Goal: Task Accomplishment & Management: Complete application form

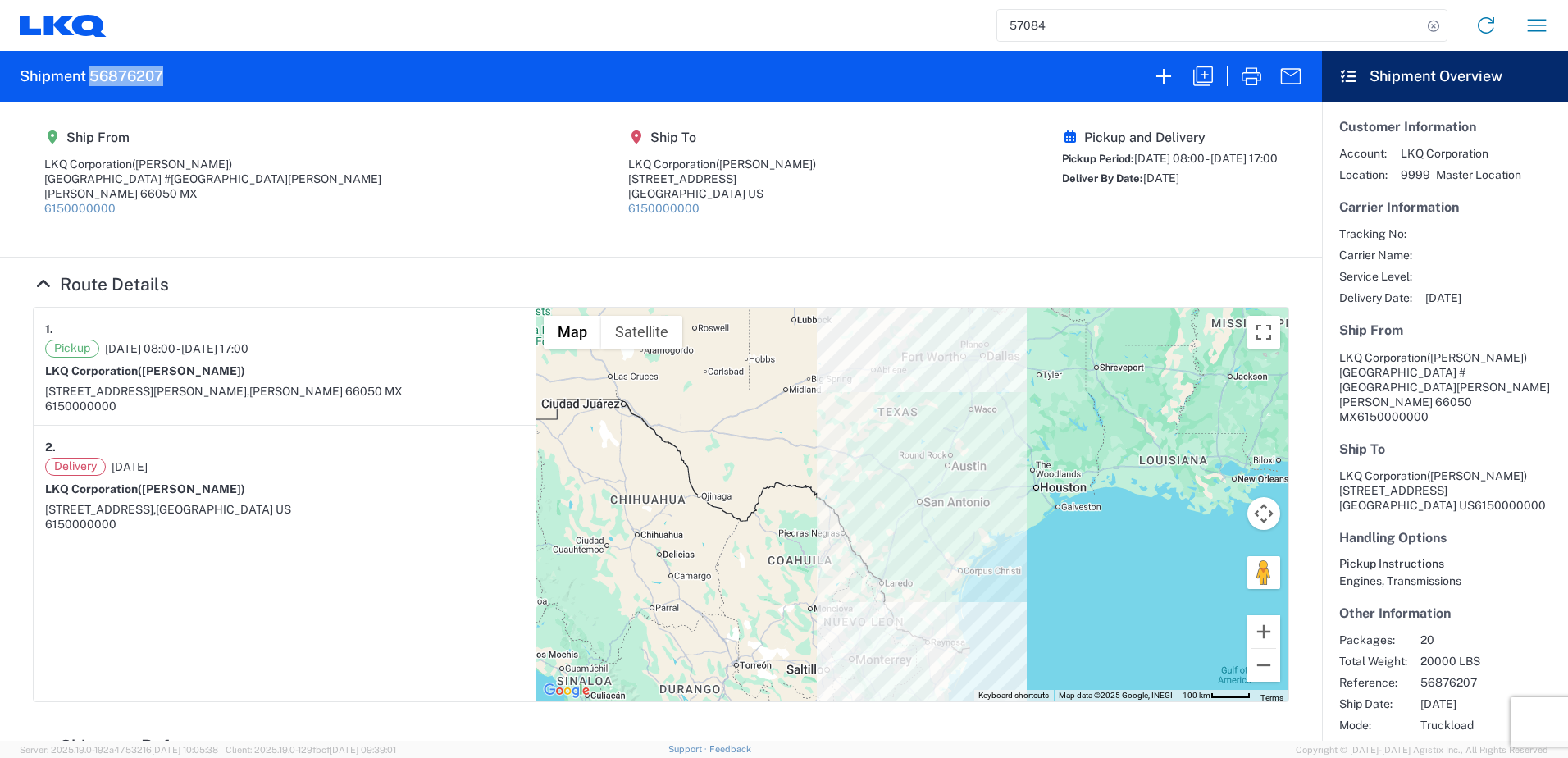
scroll to position [329, 0]
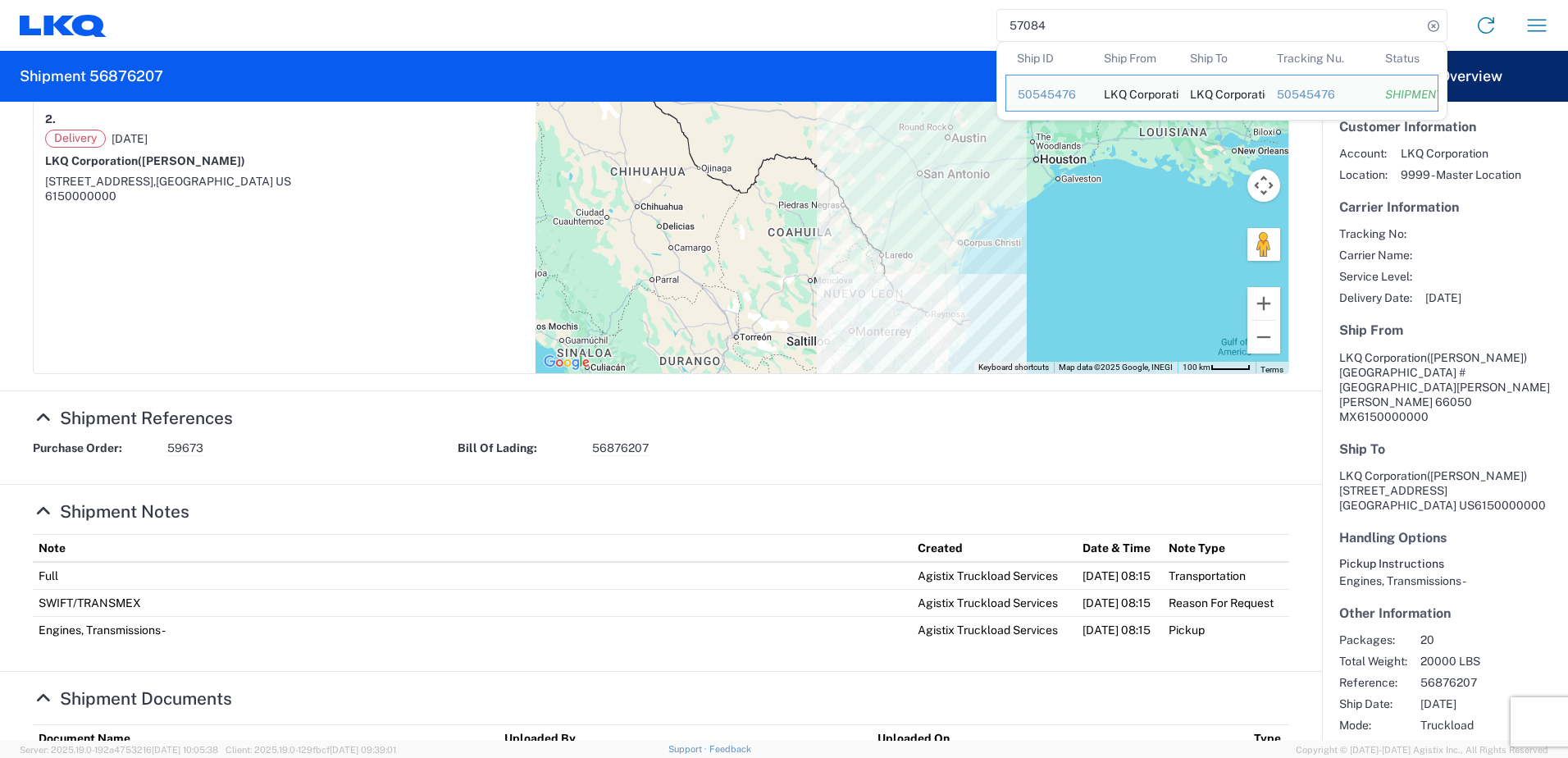
click at [1103, 19] on input "57084" at bounding box center [1210, 26] width 425 height 31
paste input "3757-M"
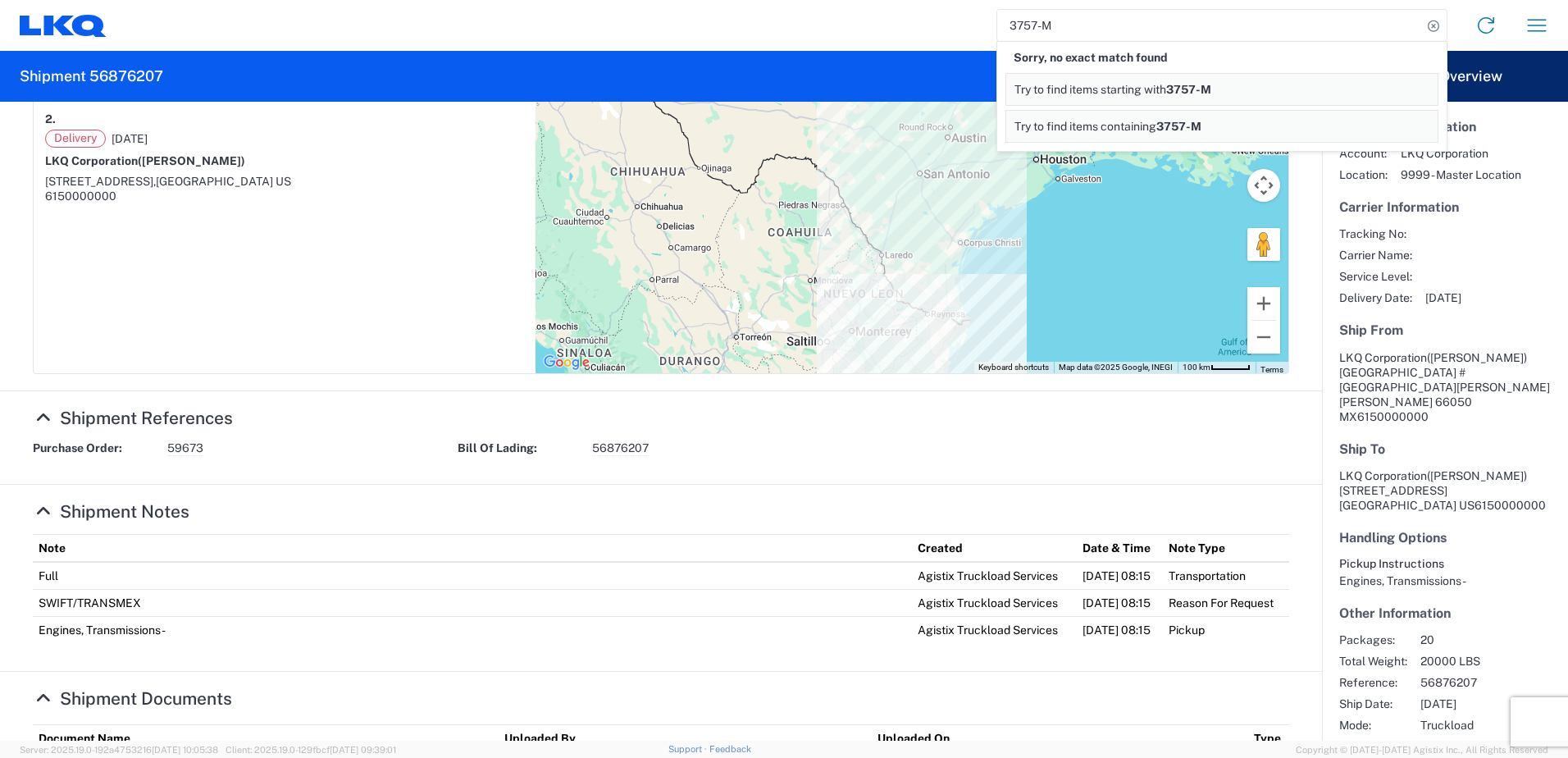
click at [1093, 28] on input "3757-M" at bounding box center [1210, 26] width 425 height 31
paste input "56715224"
drag, startPoint x: 1053, startPoint y: 26, endPoint x: 994, endPoint y: 38, distance: 60.2
click at [994, 38] on div "3757-M56715224 Sorry, no exact match found Try to find items starting with 3757…" at bounding box center [834, 26] width 1456 height 40
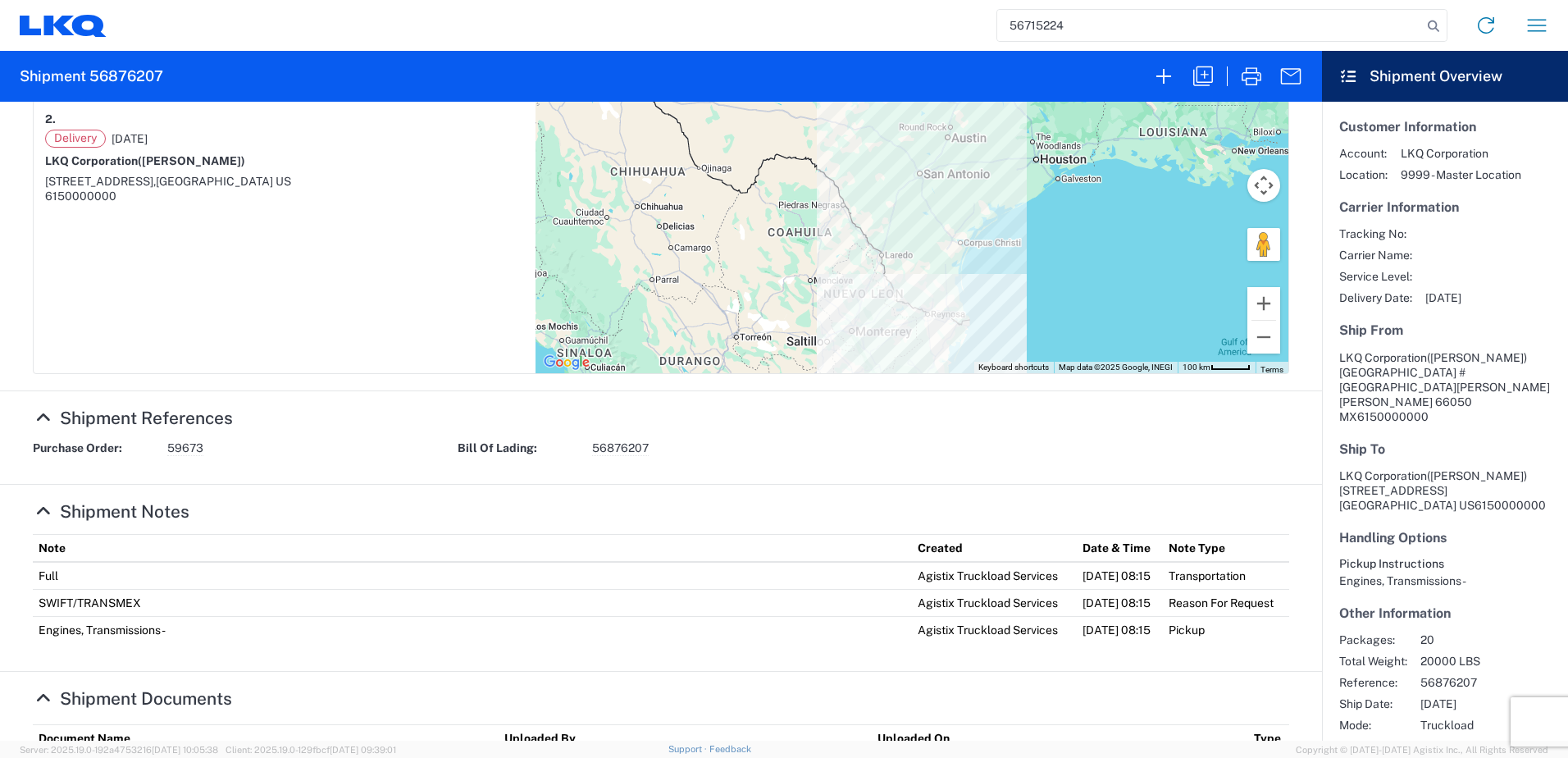
click at [1100, 19] on input "56715224" at bounding box center [1210, 26] width 425 height 31
type input "56715224"
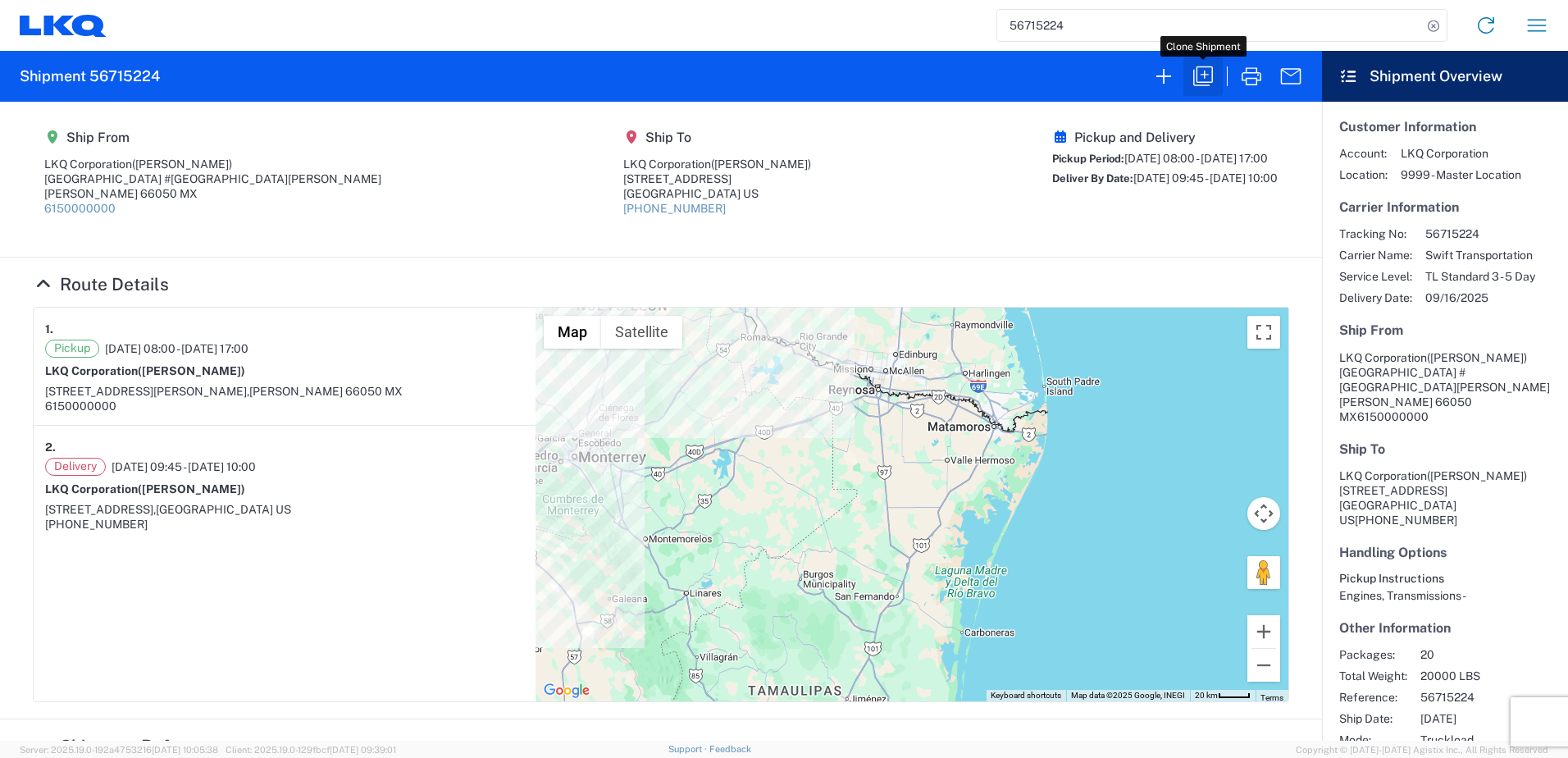
click at [1202, 73] on icon "button" at bounding box center [1203, 77] width 26 height 26
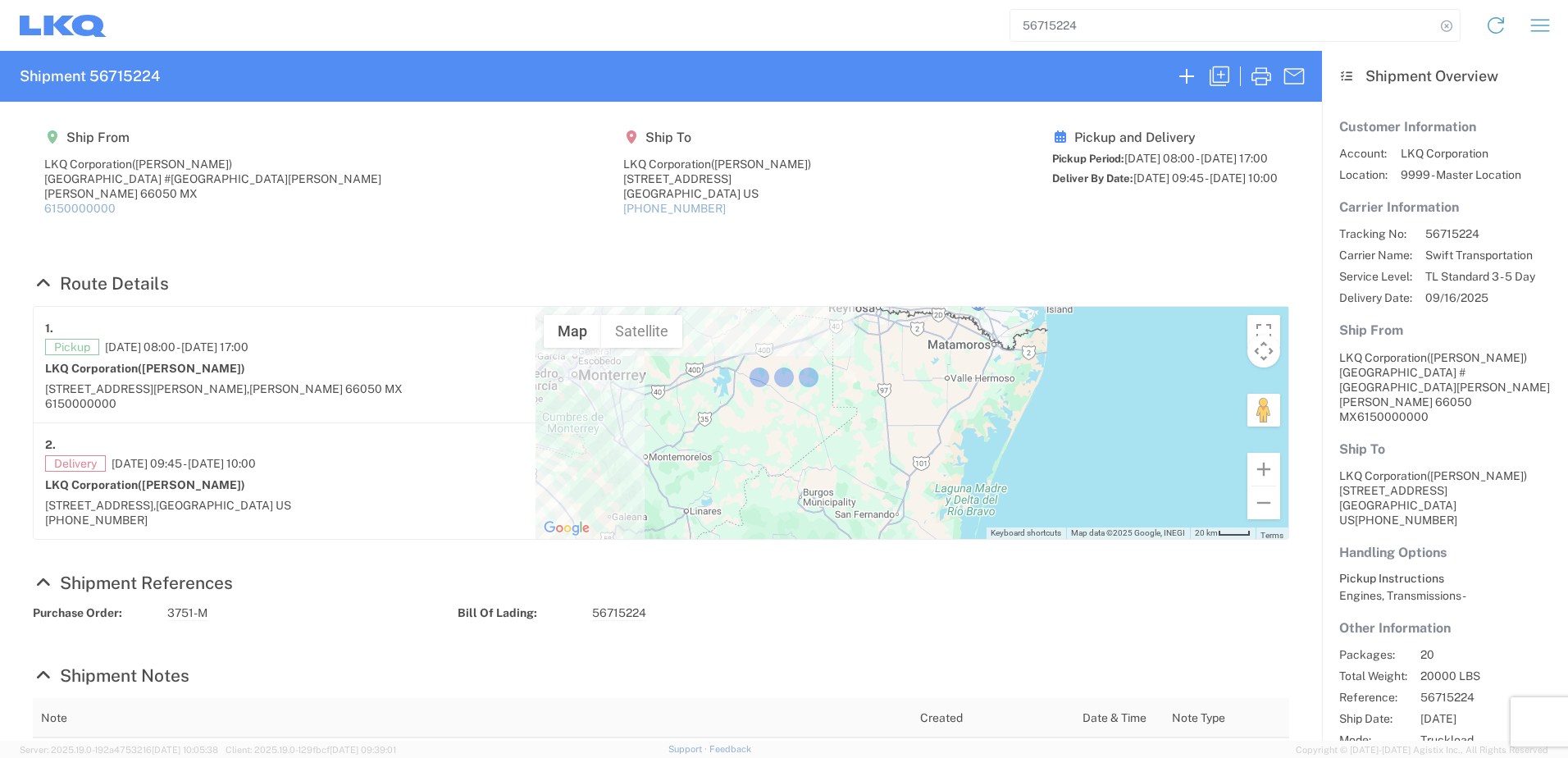
select select "FULL"
select select "US"
select select "LBS"
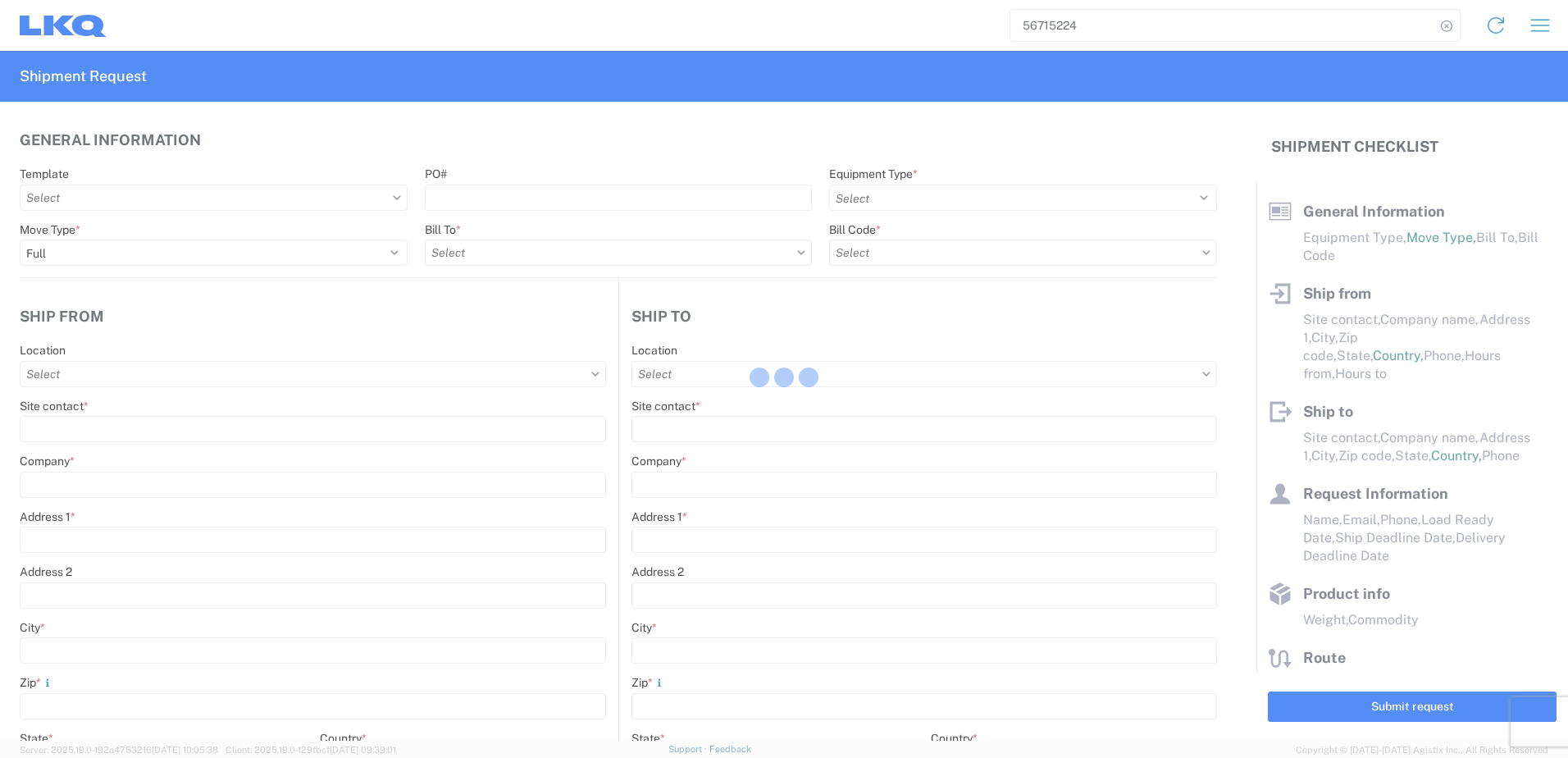
select select "STDV"
type input "[PERSON_NAME]"
type input "LKQ Corporation"
type input "[GEOGRAPHIC_DATA] #[GEOGRAPHIC_DATA][PERSON_NAME]"
type input "[PERSON_NAME]"
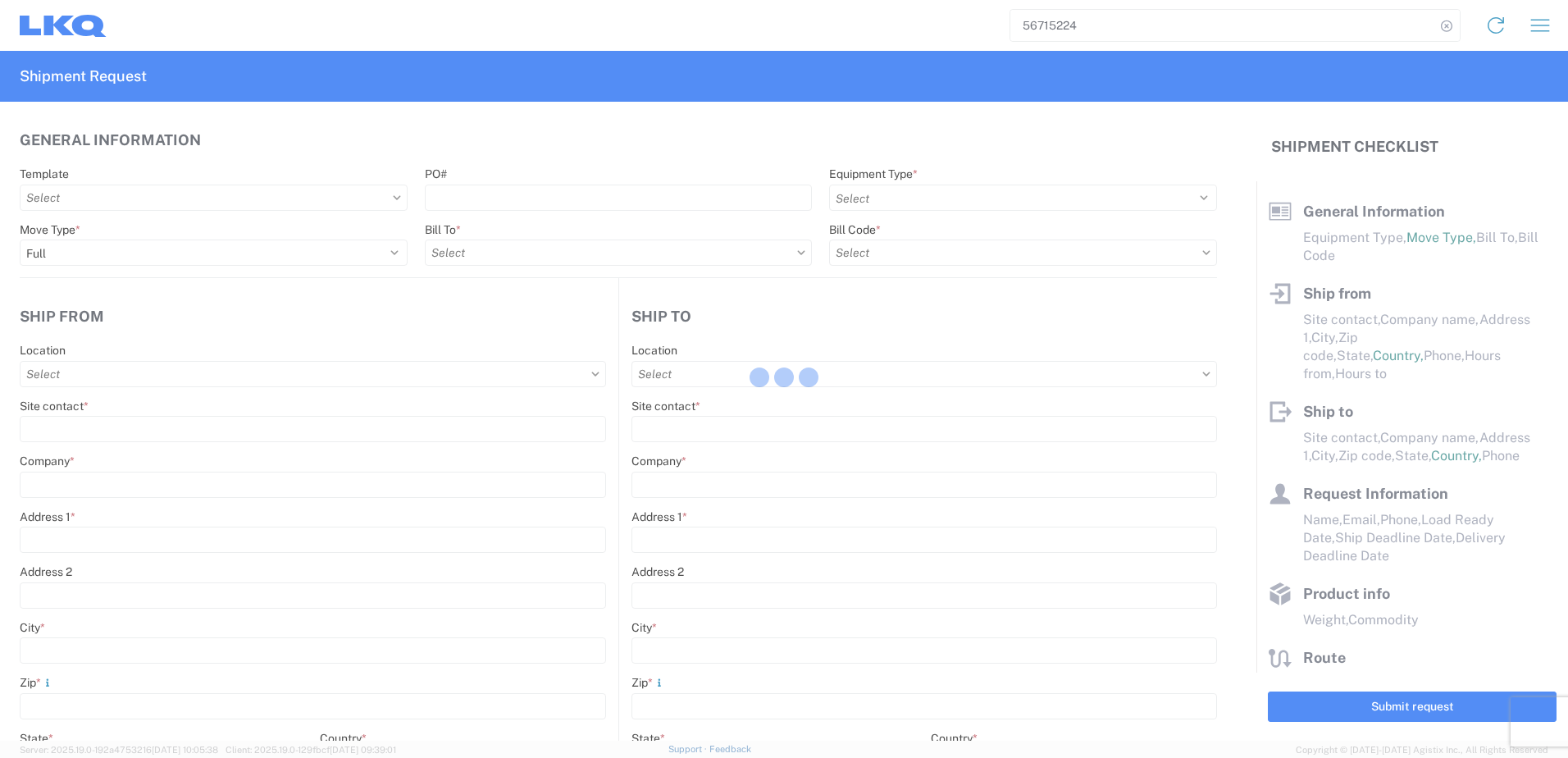
type input "66050"
type input "[PERSON_NAME]"
type input "LKQ Corporation"
type input "[STREET_ADDRESS]"
type input "[GEOGRAPHIC_DATA]"
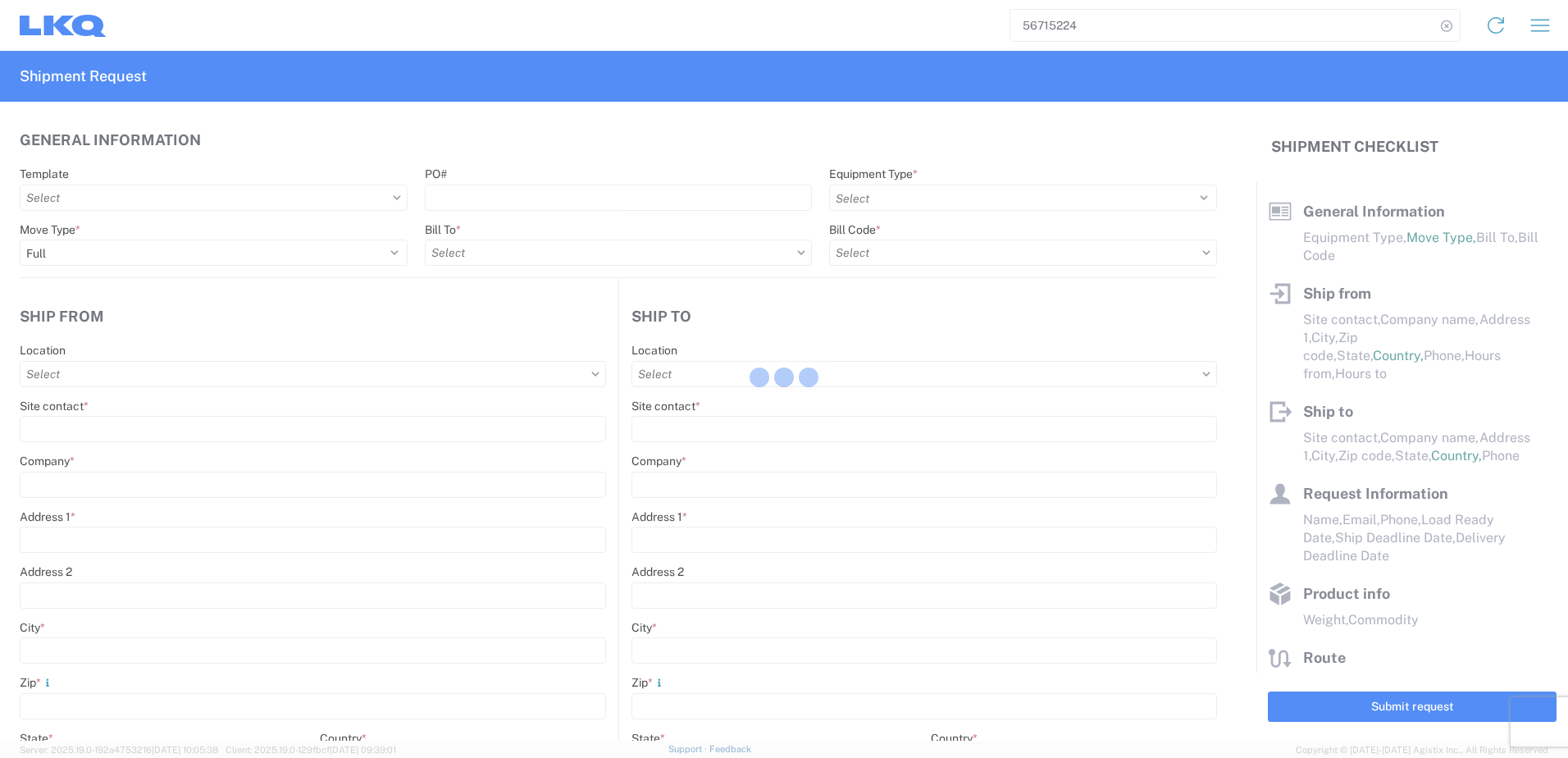
type input "77038"
type input "[PERSON_NAME]"
type input "[EMAIL_ADDRESS][DOMAIN_NAME]"
type input "82218326"
type input "[DATE]"
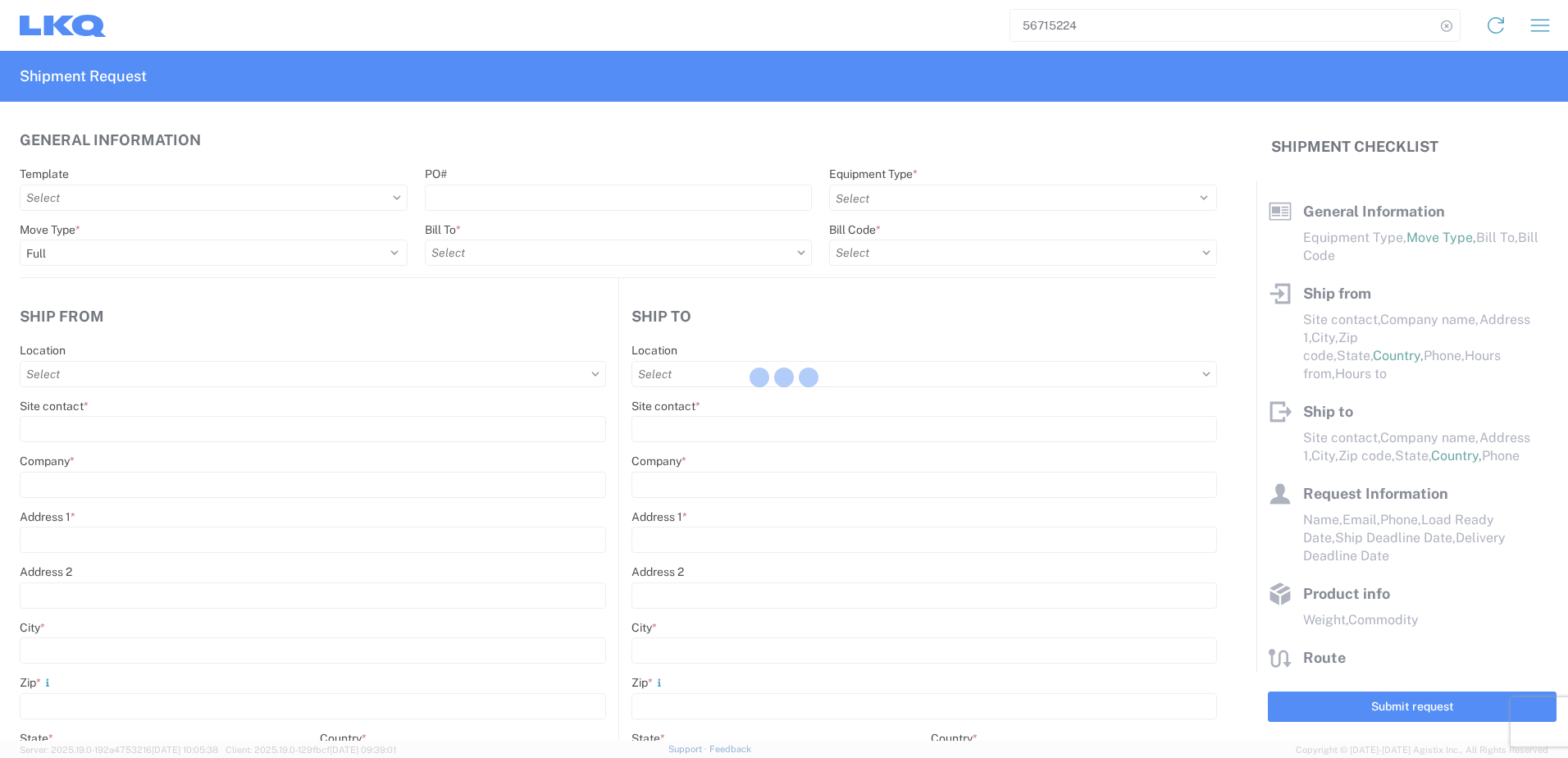
type input "[DATE]"
type textarea "SWIFT/TRANSMEX"
type input "20000"
type input "Engines, Transmissions"
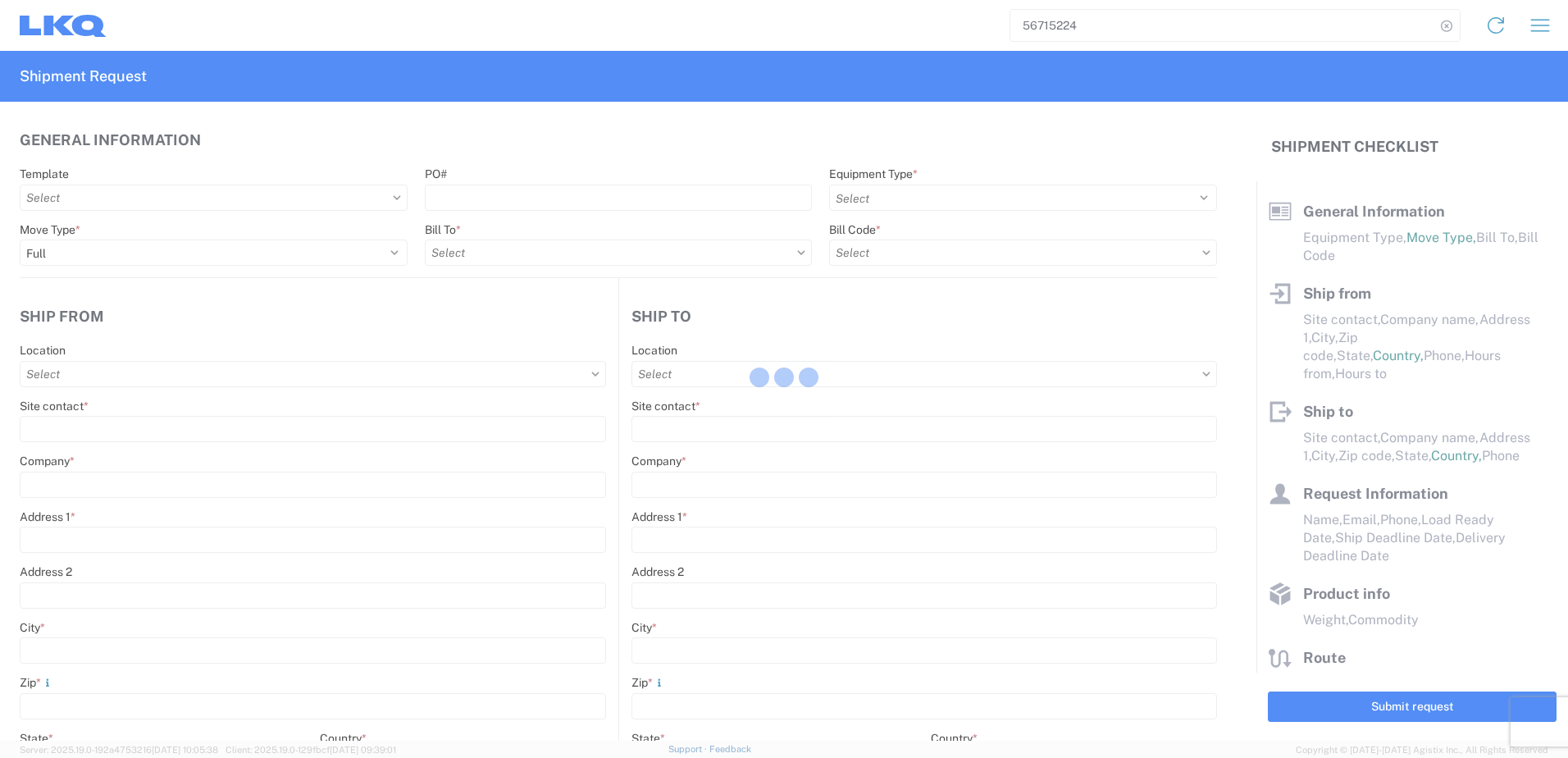
type input "20"
type input "1"
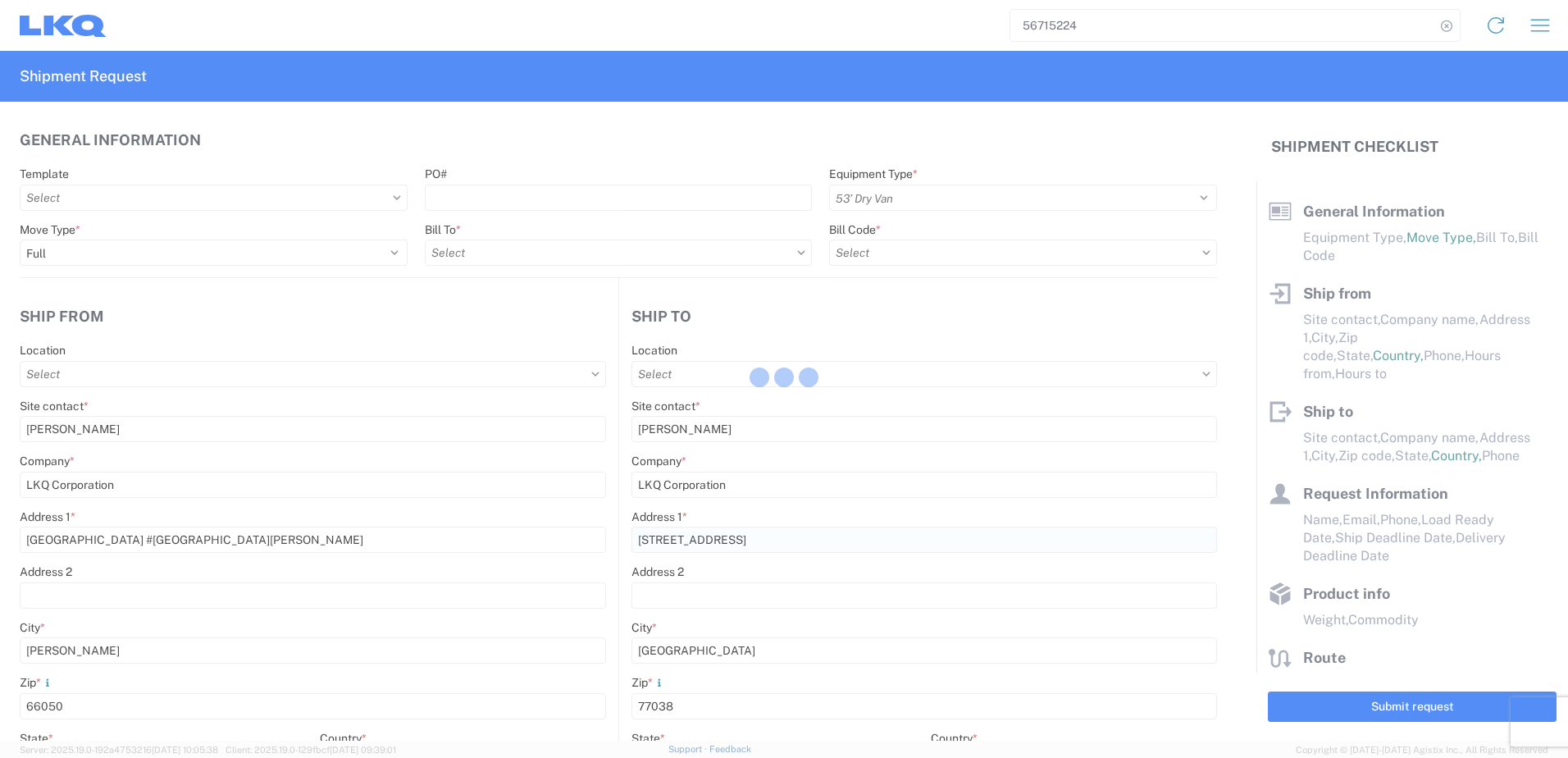
select select "MX"
select select "US"
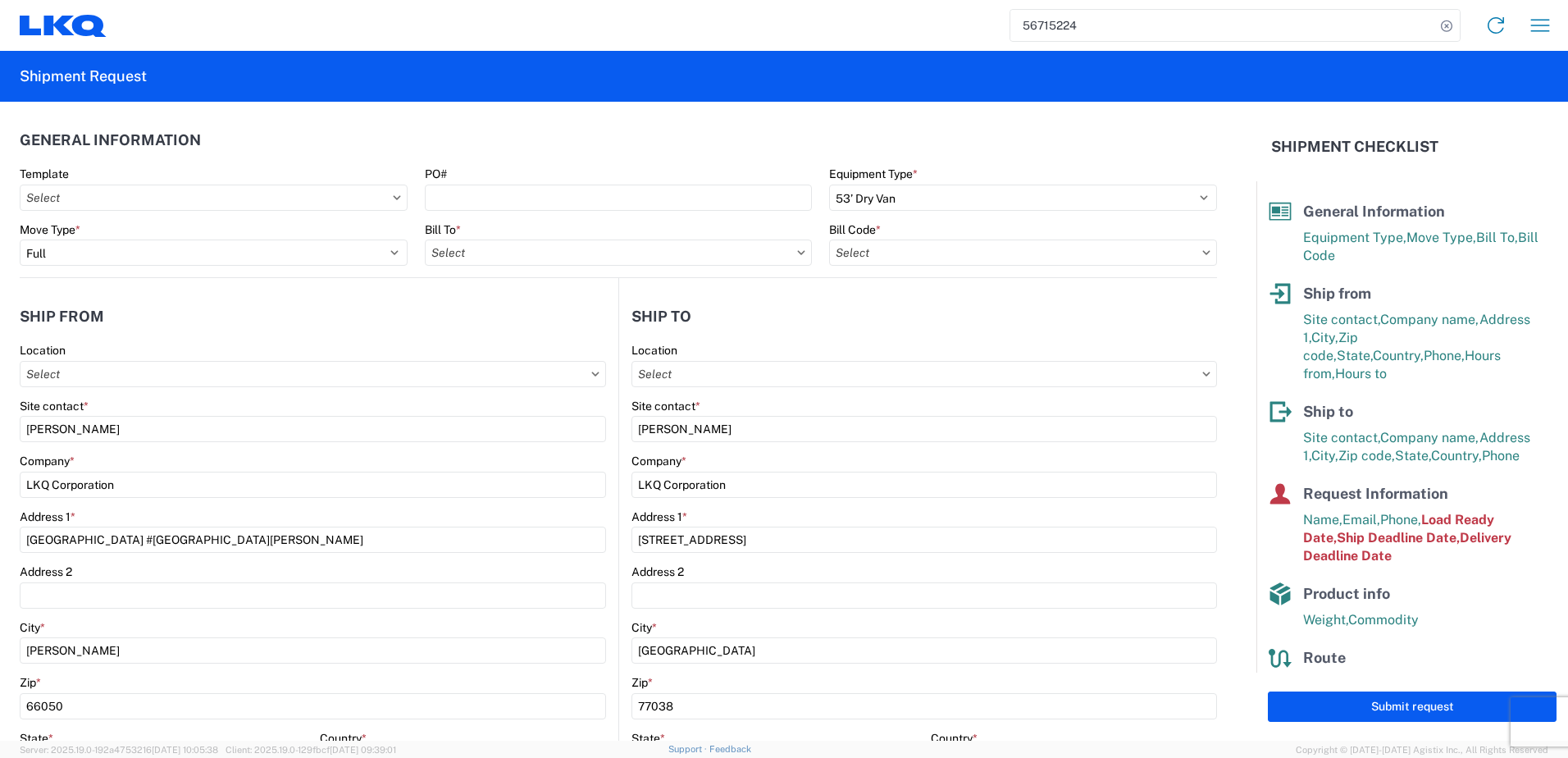
type input "1883 - Vege de Mexico S.A. de C.V"
type input "1760 - LKQ Best Core"
type input "1760-1300-50180-0000 - 1760 Freight In - Cores"
type input "1760 - LKQ Best Core"
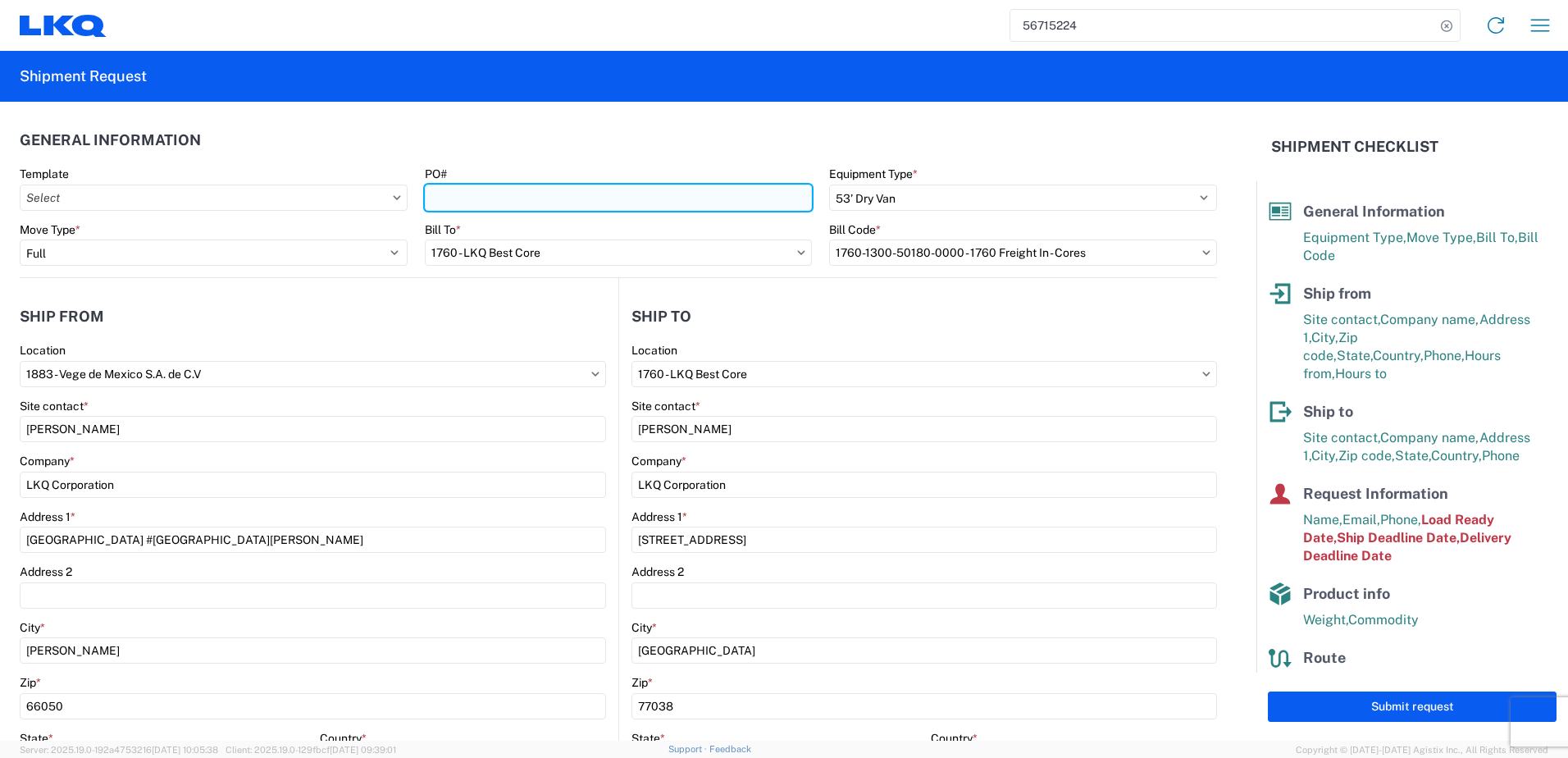
click at [603, 197] on input "PO#" at bounding box center [619, 198] width 388 height 26
paste input "3757-M"
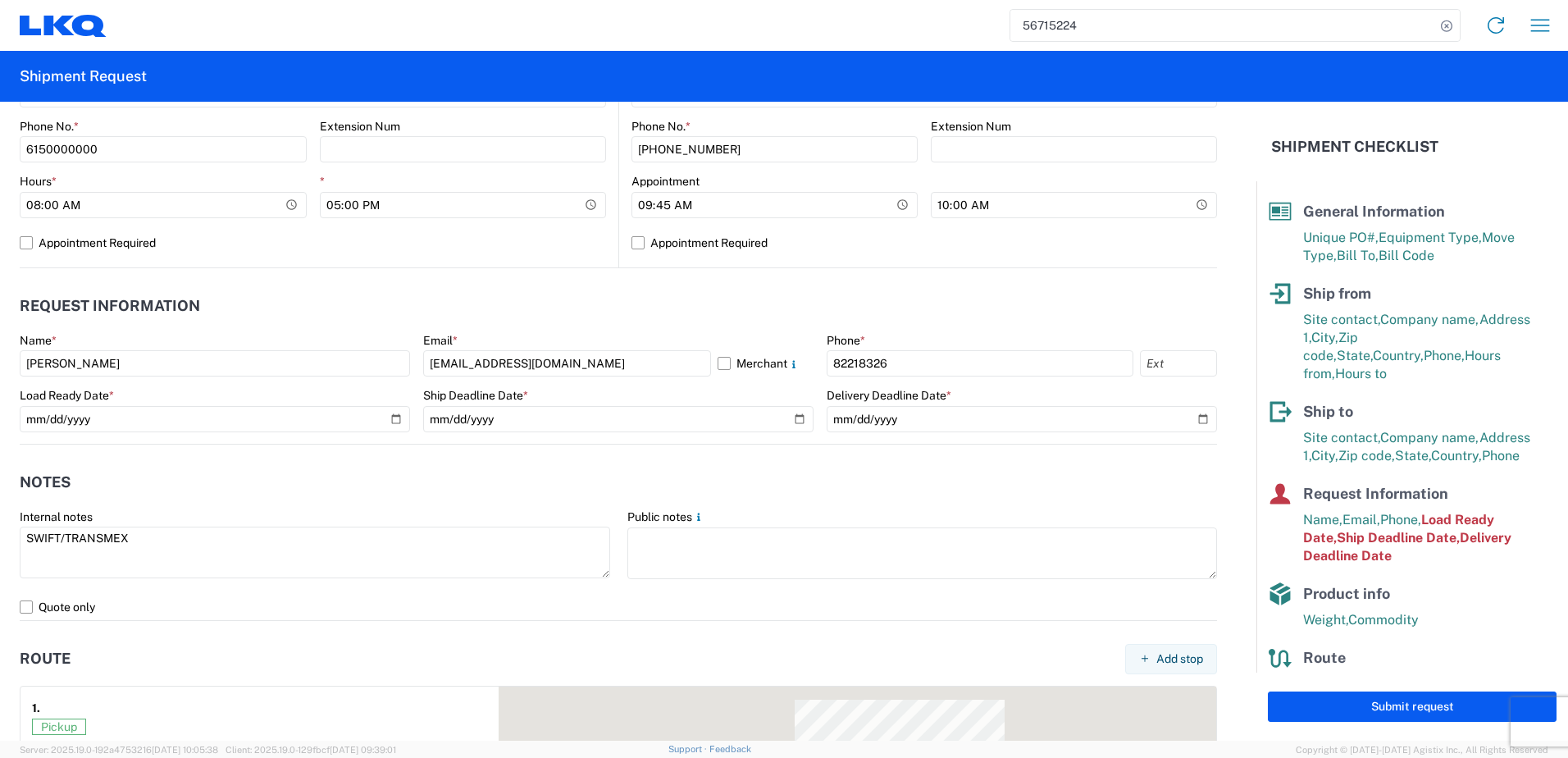
scroll to position [902, 0]
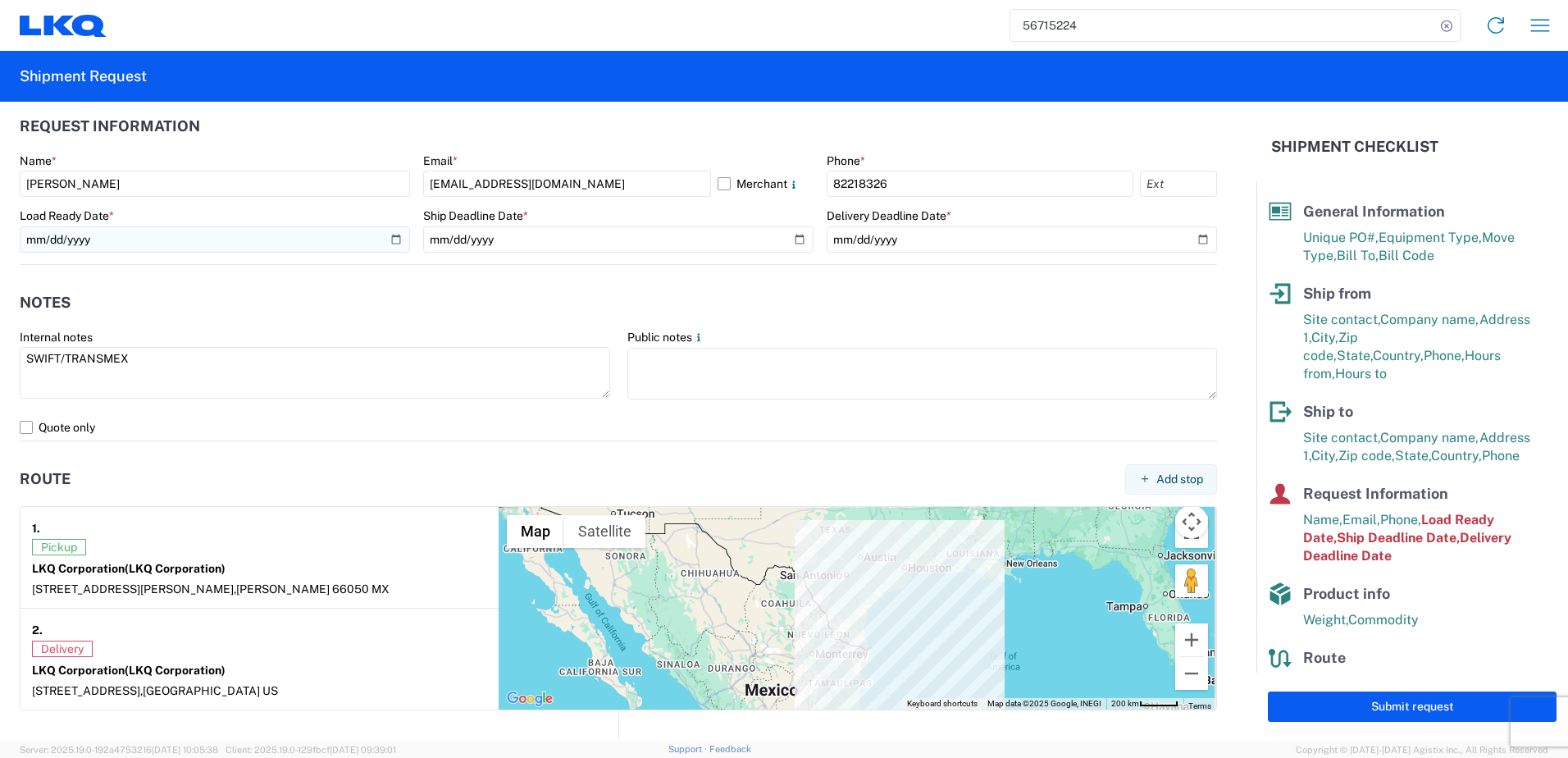
type input "3757-M"
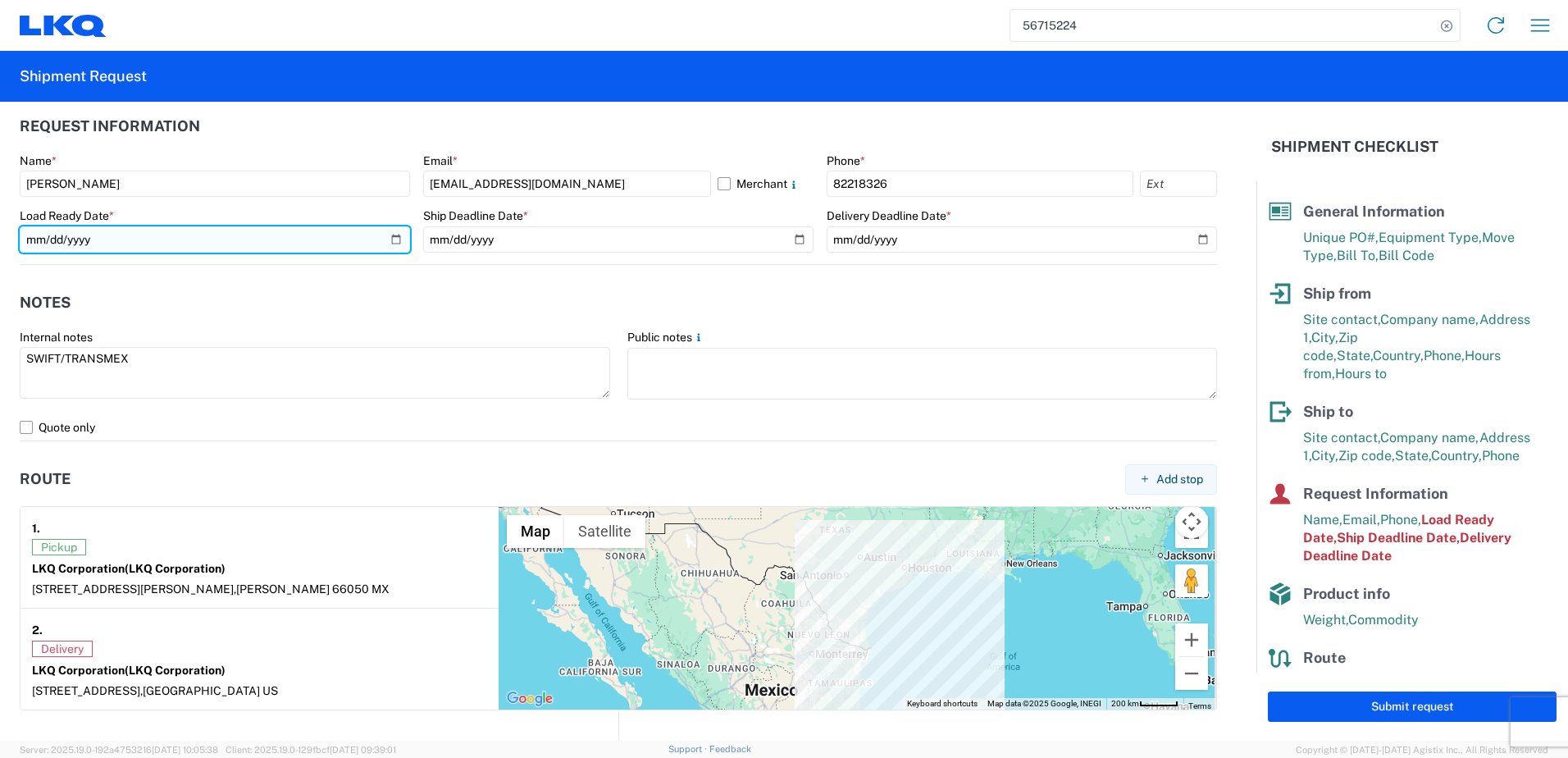
click at [388, 238] on input "[DATE]" at bounding box center [215, 239] width 390 height 26
type input "[DATE]"
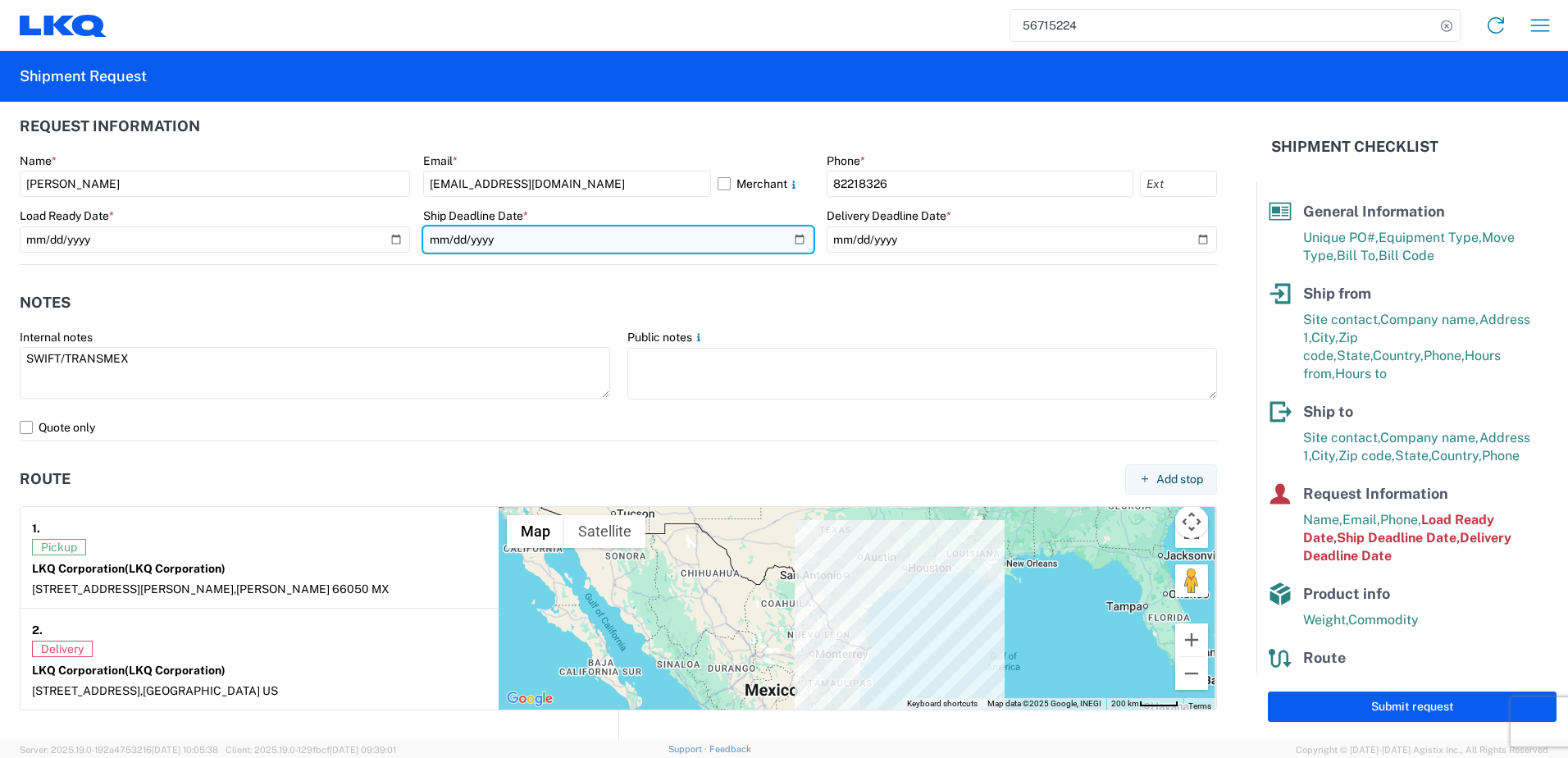
click at [790, 238] on input "[DATE]" at bounding box center [618, 239] width 390 height 26
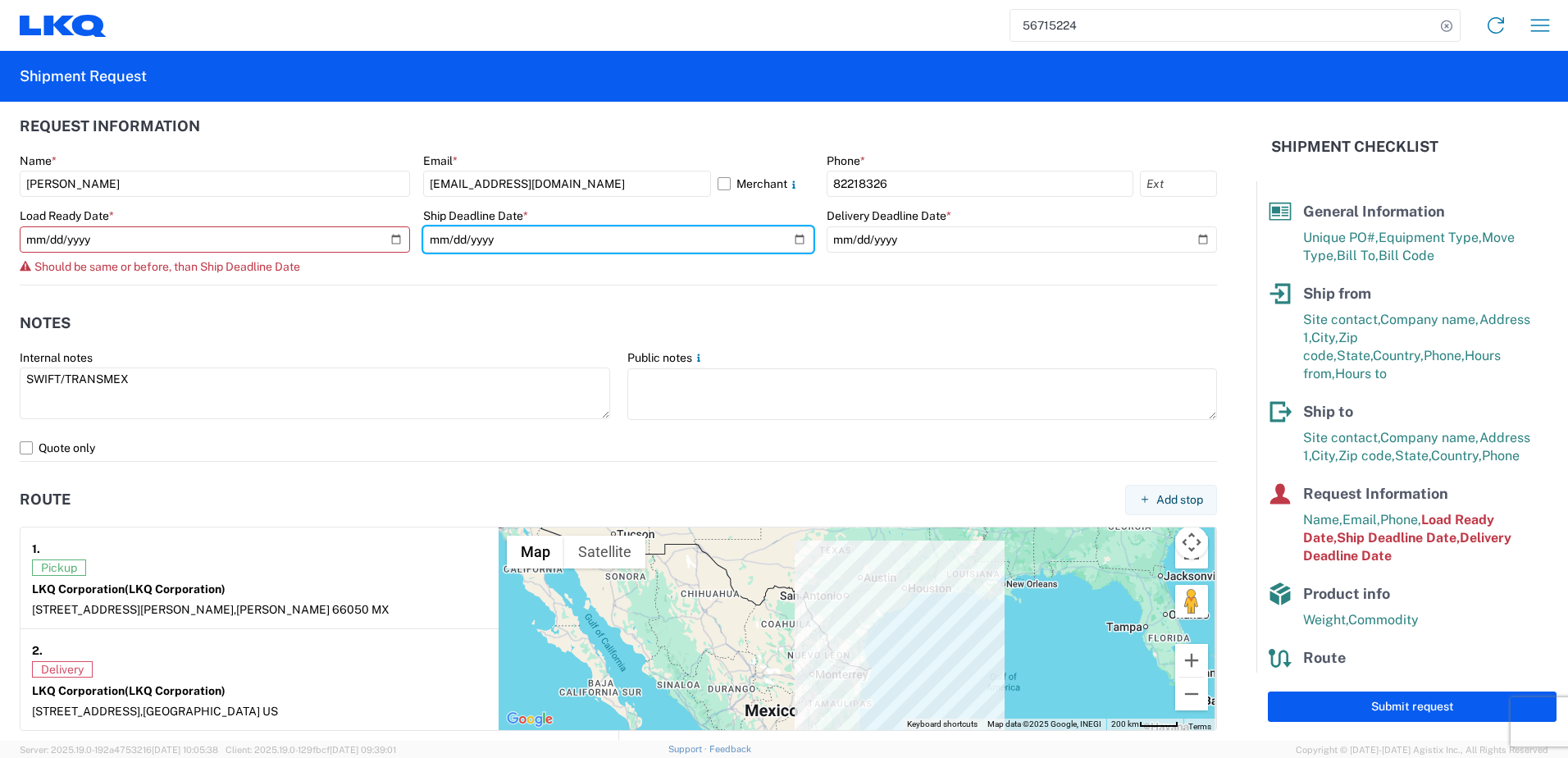
type input "[DATE]"
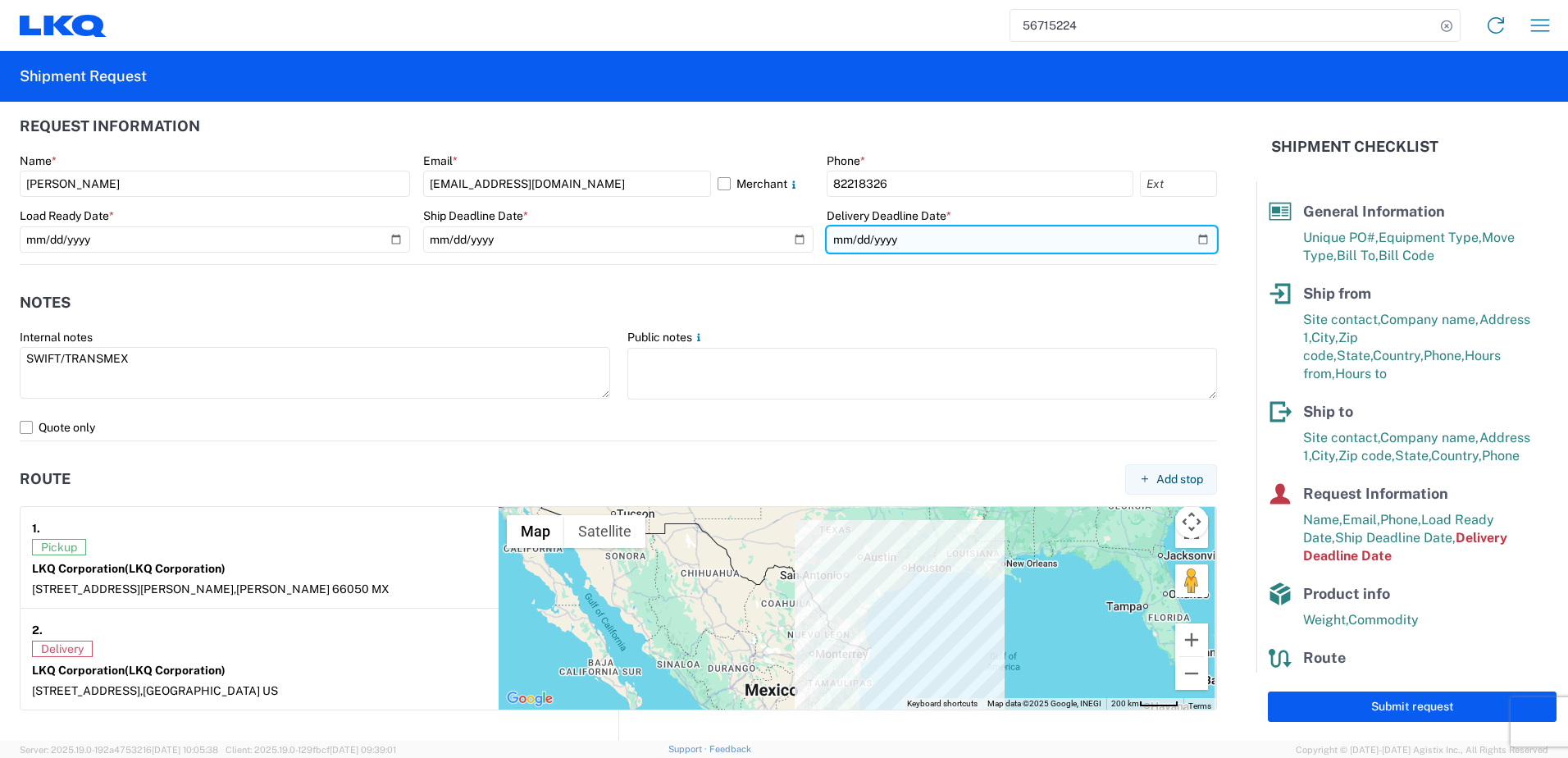
click at [1193, 243] on input "[DATE]" at bounding box center [1022, 239] width 390 height 26
type input "[DATE]"
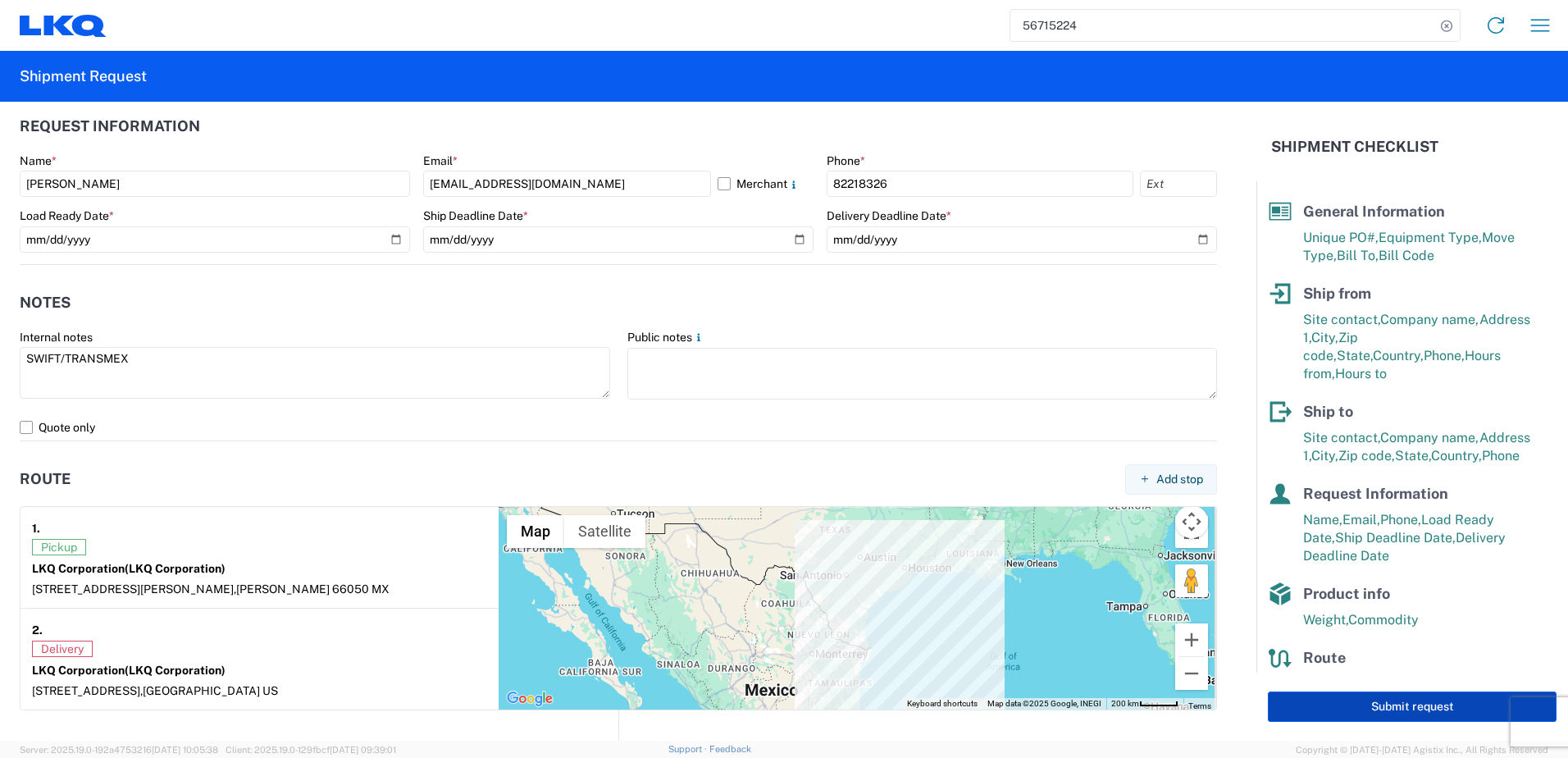
click at [1346, 719] on button "Submit request" at bounding box center [1413, 707] width 289 height 31
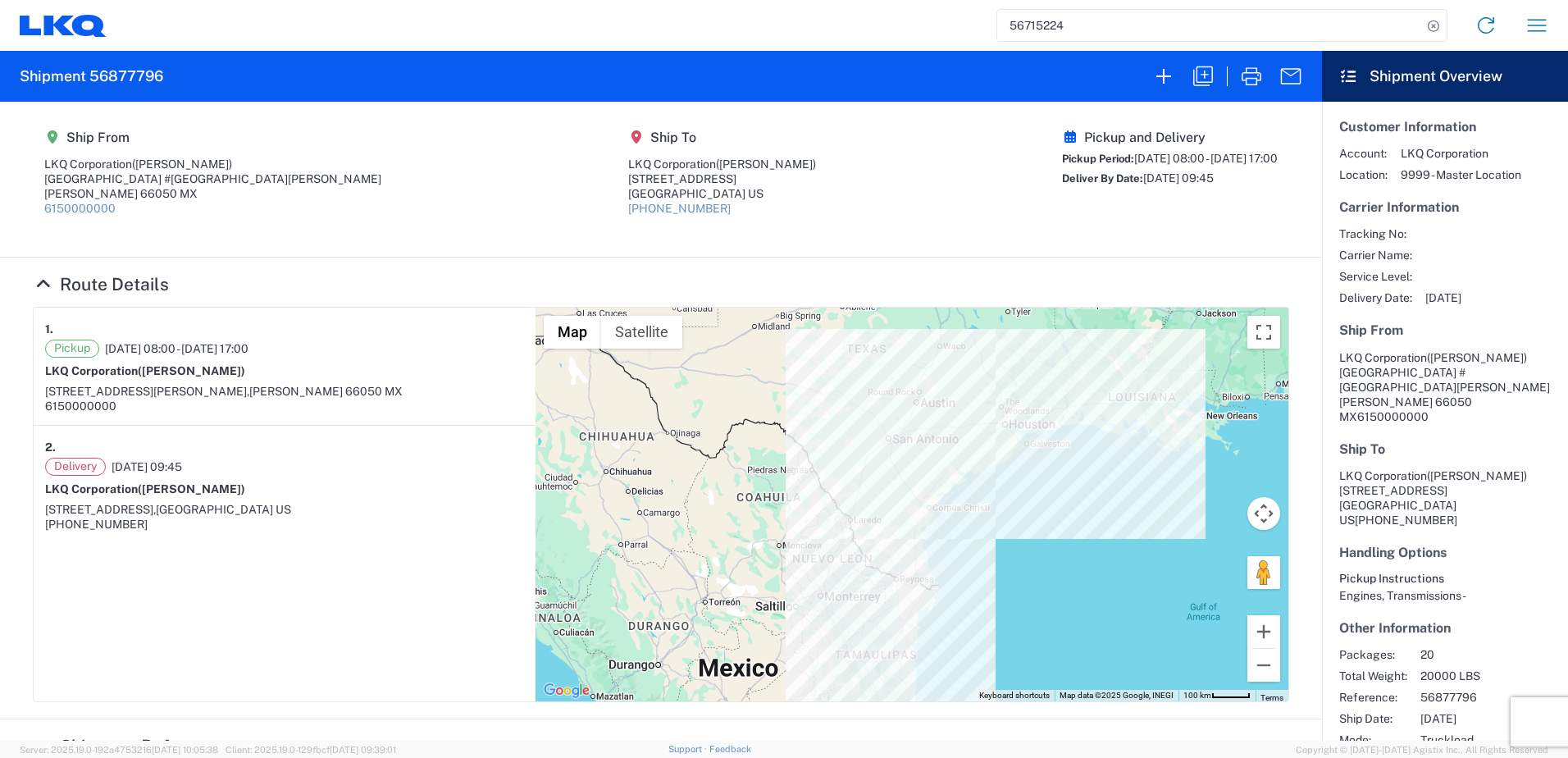
click at [143, 70] on h2 "Shipment 56877796" at bounding box center [92, 77] width 144 height 20
copy h2 "56877796"
